Goal: Check status: Check status

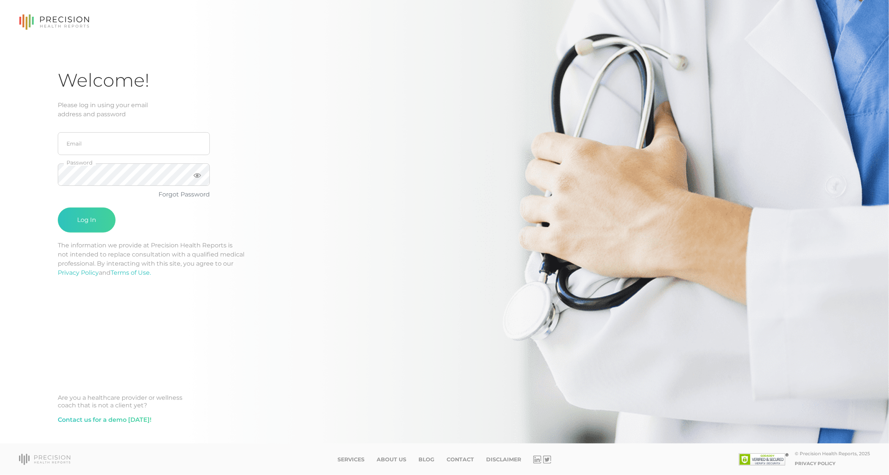
click at [198, 145] on keeper-lock "Open Keeper Popup" at bounding box center [196, 143] width 9 height 9
type input "john.altman@woodburymn.gov"
click at [95, 225] on button "Log In" at bounding box center [87, 219] width 58 height 25
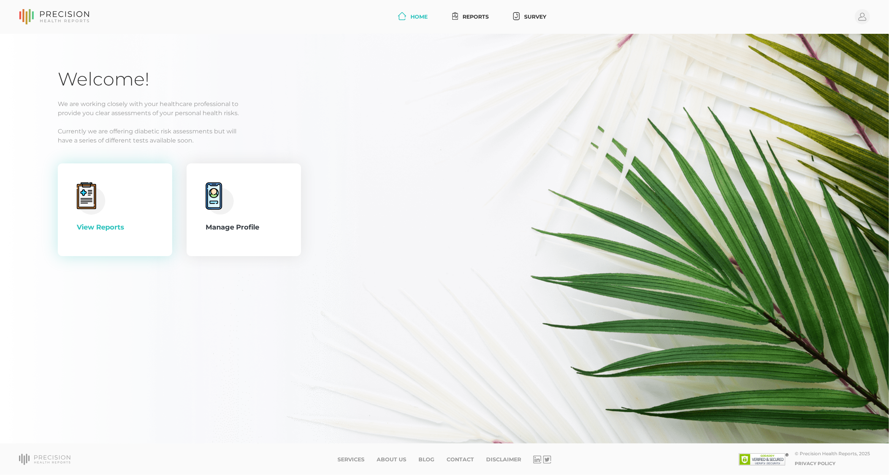
click at [110, 225] on div "View Reports" at bounding box center [115, 227] width 76 height 10
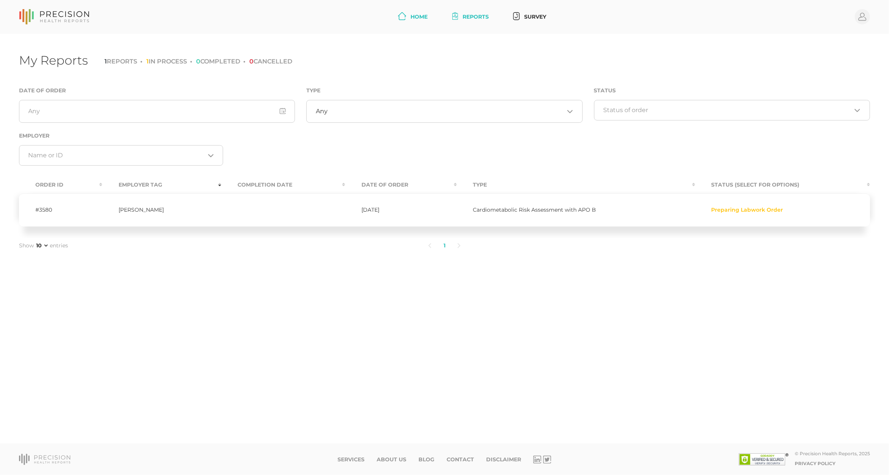
click at [413, 22] on link "Home" at bounding box center [413, 17] width 36 height 14
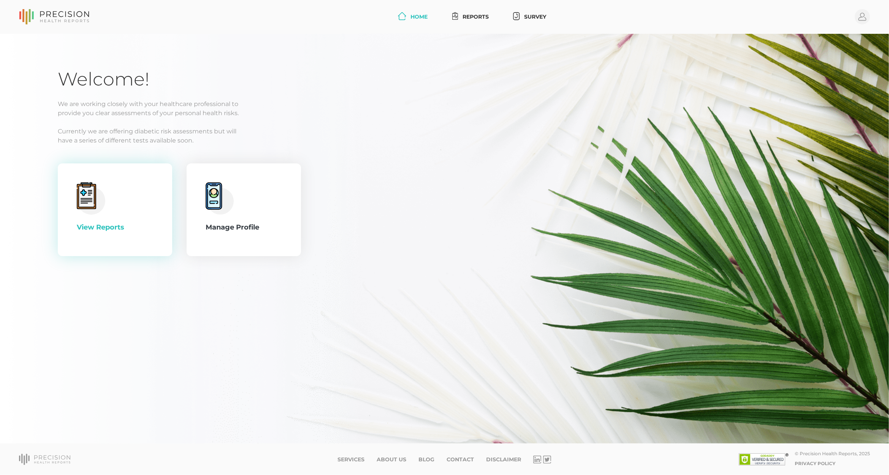
click at [114, 209] on div "View Reports" at bounding box center [115, 209] width 76 height 55
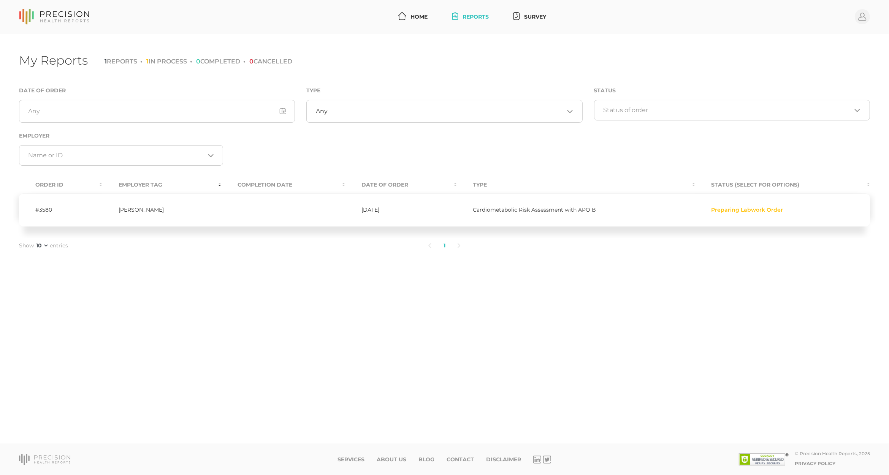
click at [44, 246] on select "10 25 50 75" at bounding box center [42, 246] width 14 height 8
drag, startPoint x: 73, startPoint y: 207, endPoint x: 66, endPoint y: 208, distance: 6.5
click at [73, 207] on td "#3580" at bounding box center [60, 209] width 83 height 33
click at [45, 208] on td "#3580" at bounding box center [60, 209] width 83 height 33
click at [768, 209] on span "Preparing Labwork Order" at bounding box center [747, 209] width 72 height 7
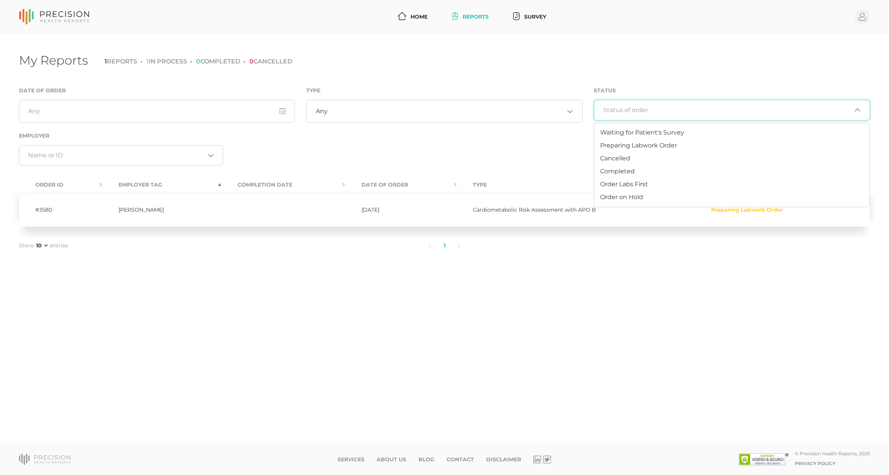
click at [627, 117] on div "Loading..." at bounding box center [732, 110] width 276 height 21
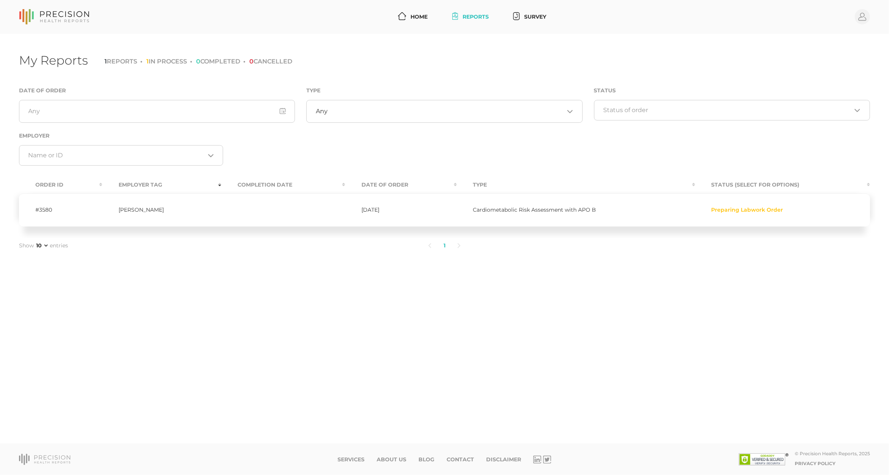
click at [627, 117] on div "Loading..." at bounding box center [732, 110] width 276 height 21
click at [70, 19] on icon at bounding box center [54, 17] width 70 height 16
